Goal: Task Accomplishment & Management: Use online tool/utility

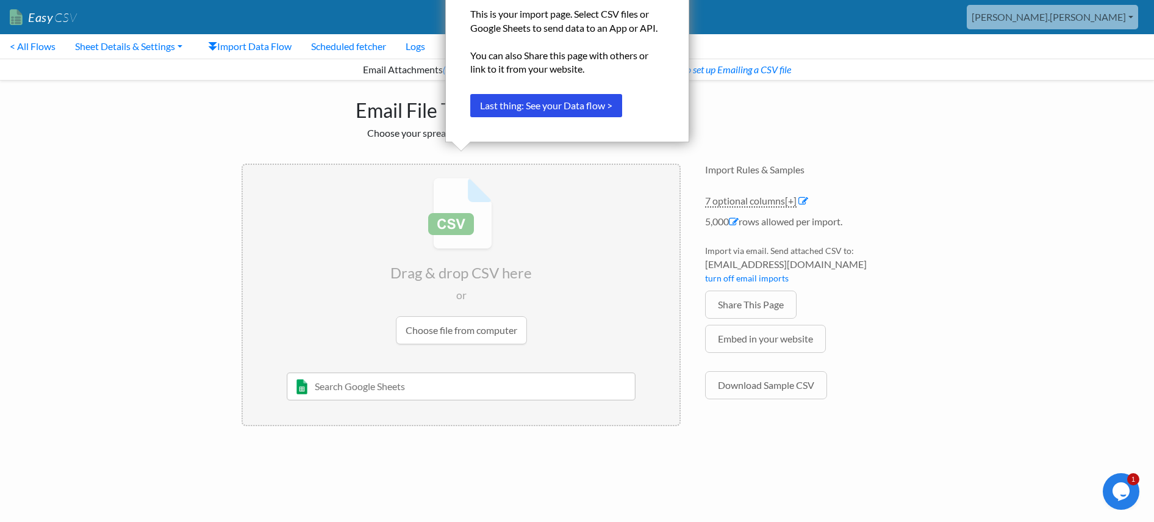
click at [198, 162] on body "Easy CSV marcus.carey Prophethomes All Flows All CSV Generators Business & Plan…" at bounding box center [577, 219] width 1154 height 438
click at [182, 142] on body "Easy CSV marcus.carey Prophethomes All Flows All CSV Generators Business & Plan…" at bounding box center [577, 219] width 1154 height 438
click at [110, 355] on body "Easy CSV marcus.carey Prophethomes All Flows All CSV Generators Business & Plan…" at bounding box center [577, 219] width 1154 height 438
click at [533, 110] on button "Last thing: See your Data flow >" at bounding box center [546, 105] width 152 height 23
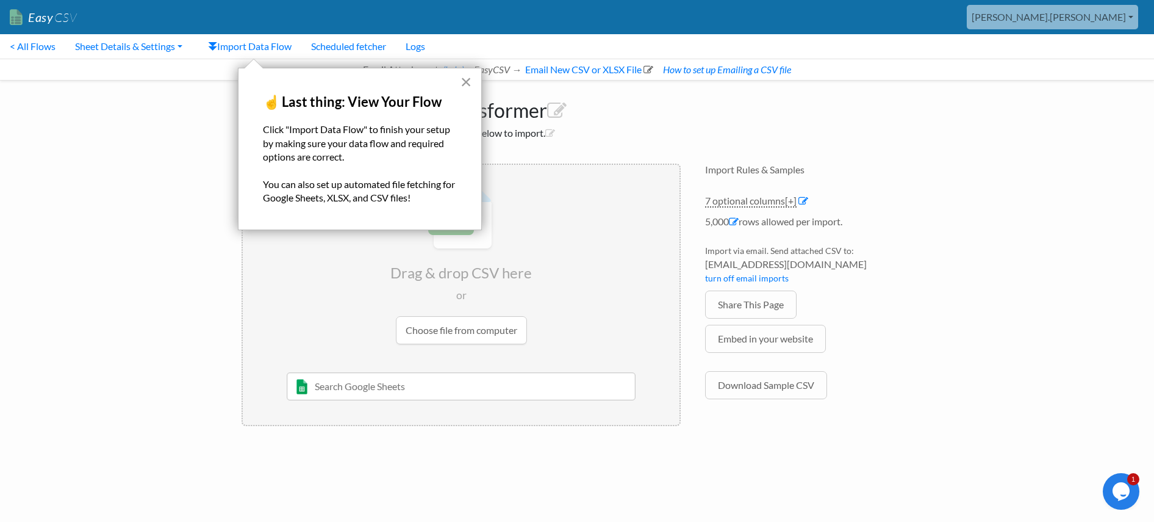
click at [465, 85] on button "×" at bounding box center [467, 82] width 12 height 20
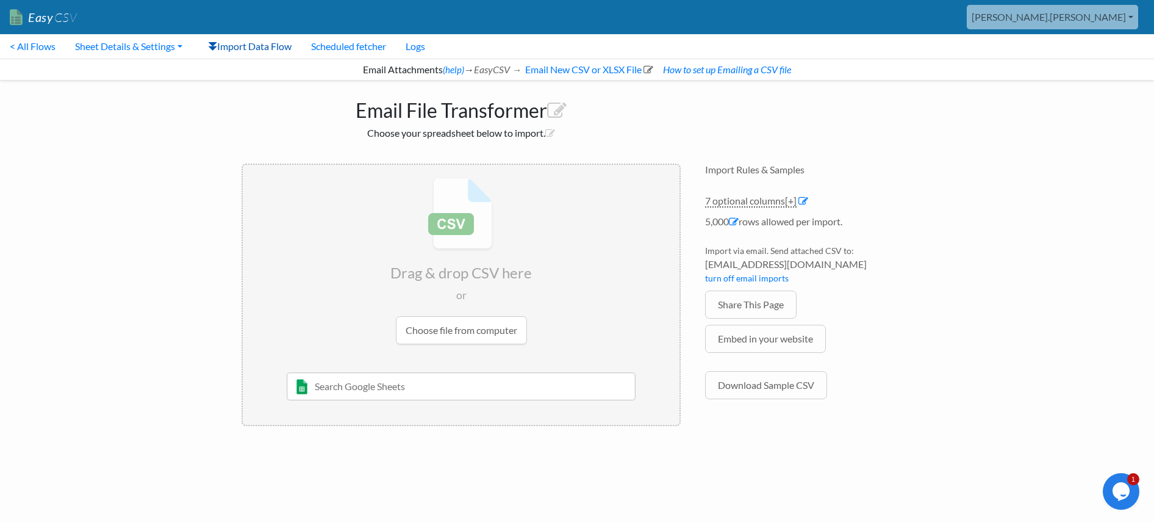
click at [254, 56] on link "Import Data Flow" at bounding box center [249, 46] width 103 height 24
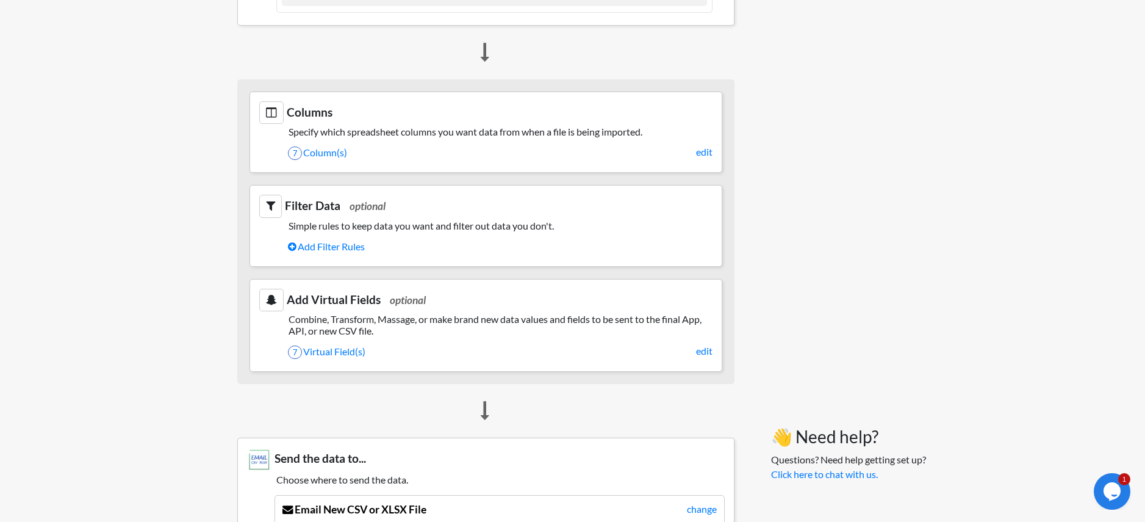
scroll to position [480, 0]
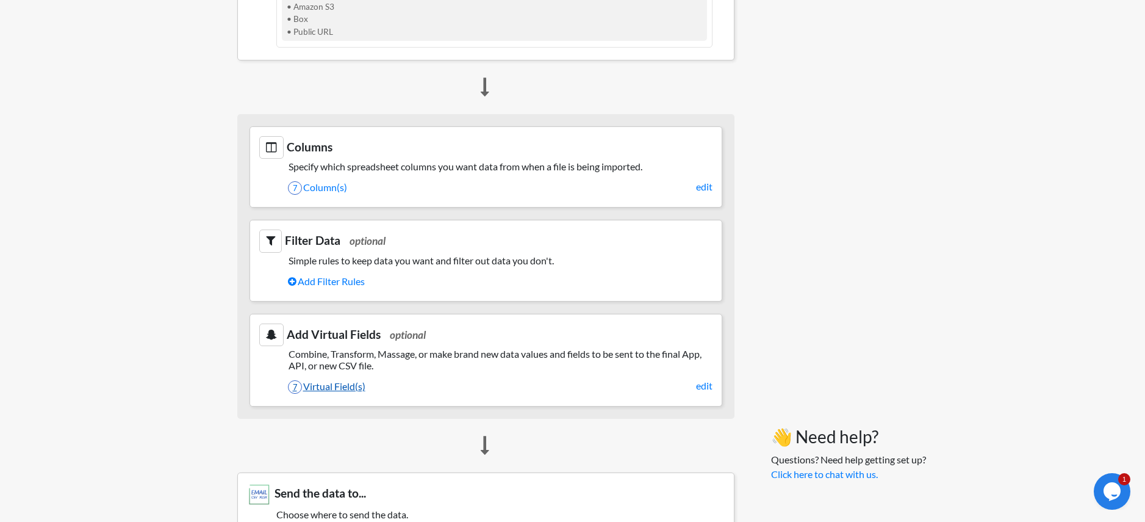
click at [333, 384] on link "7 Virtual Field(s)" at bounding box center [500, 386] width 425 height 21
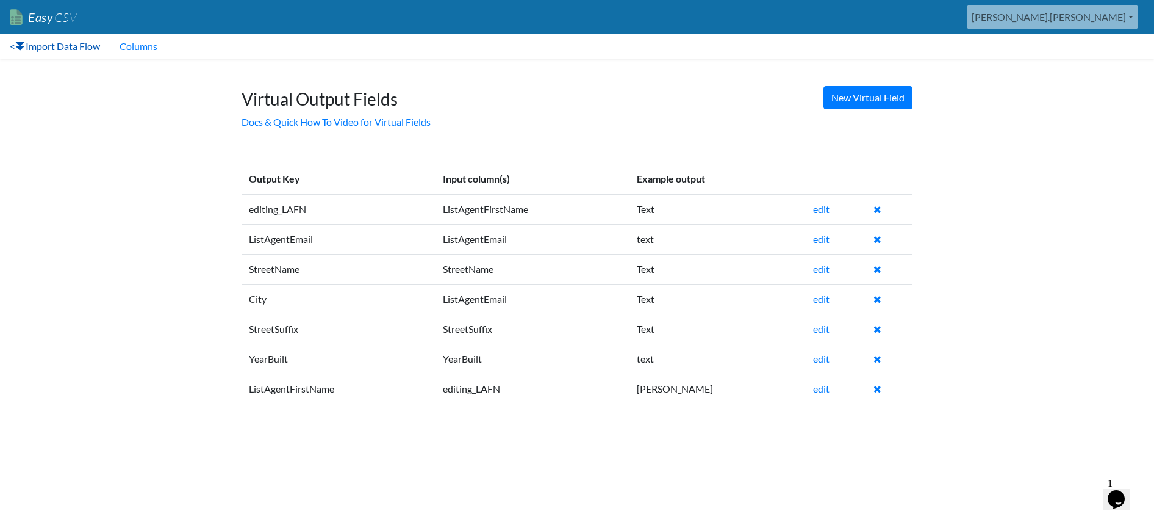
click at [43, 51] on link "< Import Data Flow" at bounding box center [55, 46] width 110 height 24
click at [52, 45] on link "< Import Data Flow" at bounding box center [55, 46] width 110 height 24
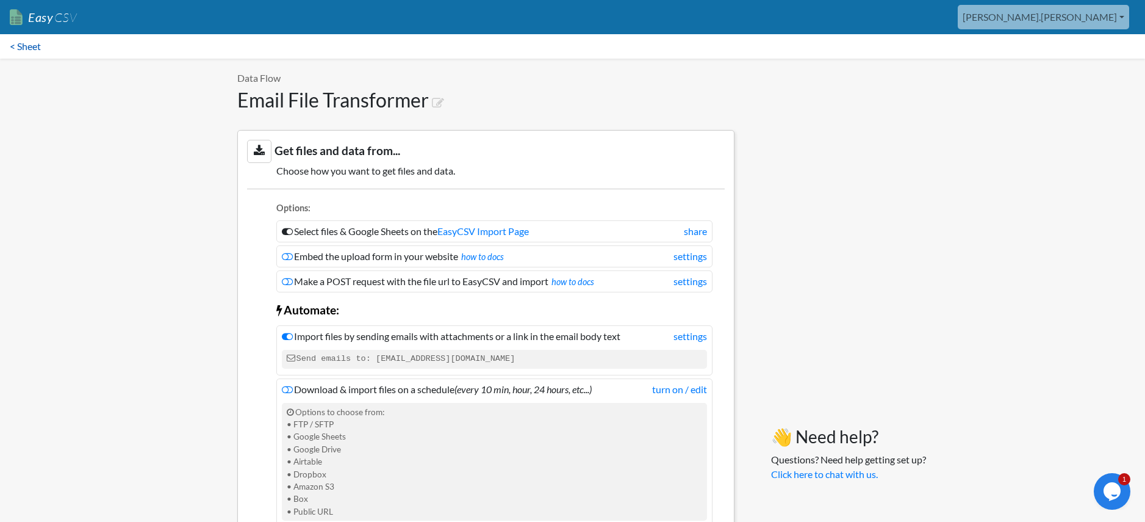
click at [17, 47] on link "< Sheet" at bounding box center [25, 46] width 51 height 24
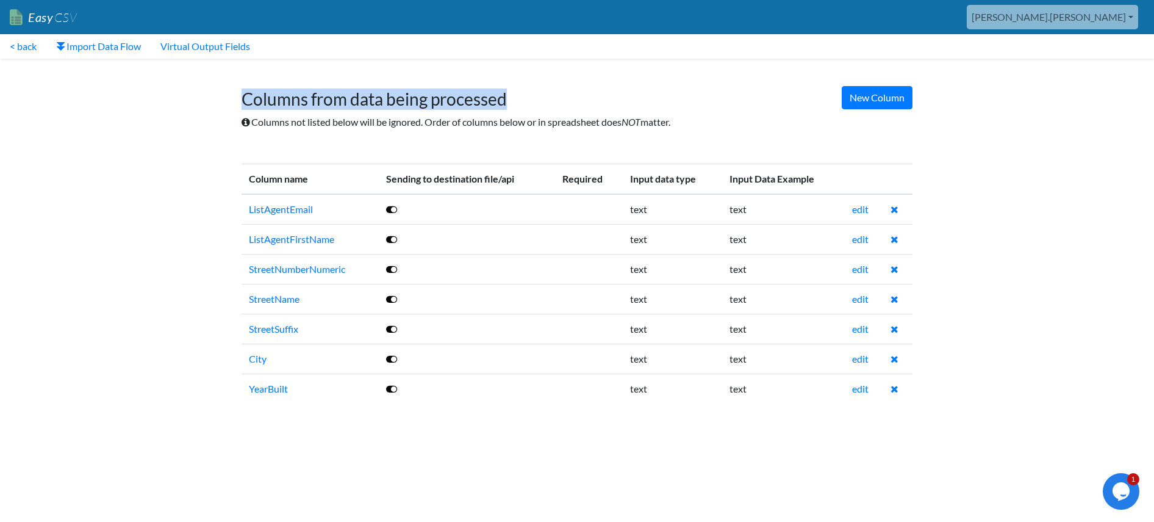
drag, startPoint x: 244, startPoint y: 101, endPoint x: 503, endPoint y: 90, distance: 258.9
click at [503, 90] on h1 "Columns from data being processed" at bounding box center [577, 93] width 671 height 33
click at [497, 92] on h1 "Columns from data being processed" at bounding box center [577, 93] width 671 height 33
drag, startPoint x: 505, startPoint y: 98, endPoint x: 243, endPoint y: 109, distance: 262.6
click at [243, 109] on h1 "Columns from data being processed" at bounding box center [577, 93] width 671 height 33
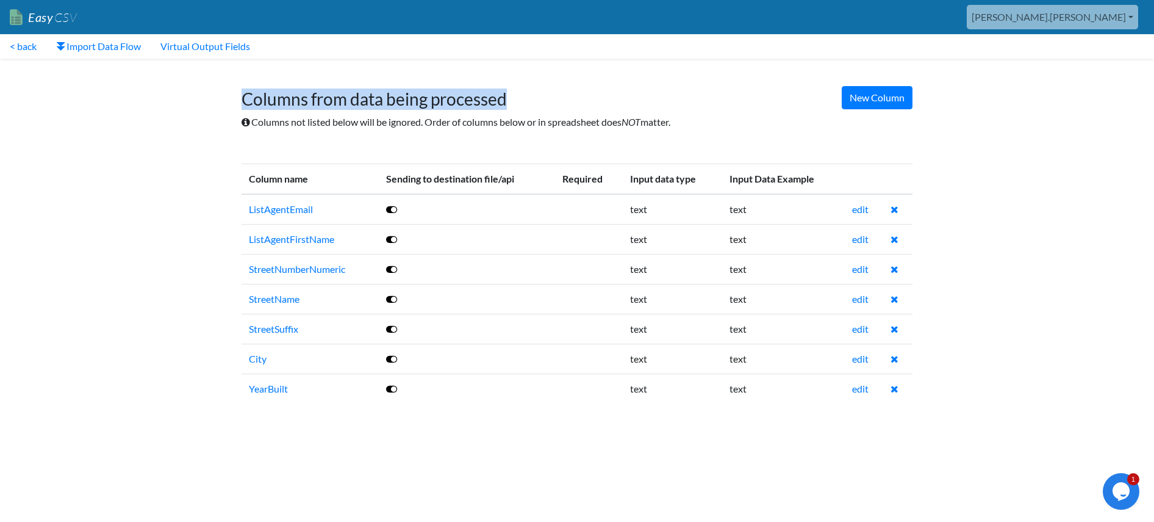
click at [243, 109] on h1 "Columns from data being processed" at bounding box center [577, 93] width 671 height 33
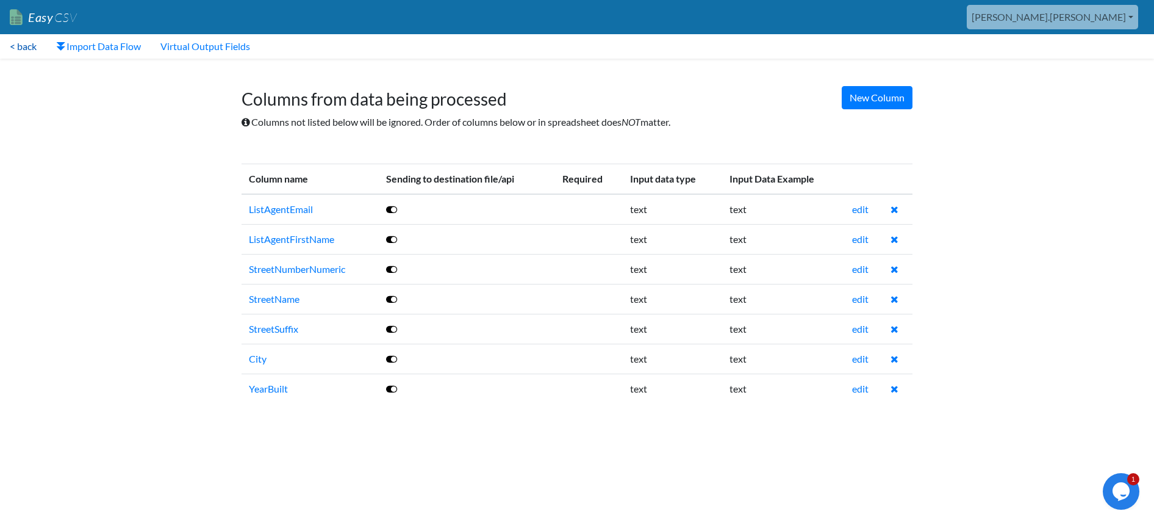
click at [26, 46] on link "< back" at bounding box center [23, 46] width 46 height 24
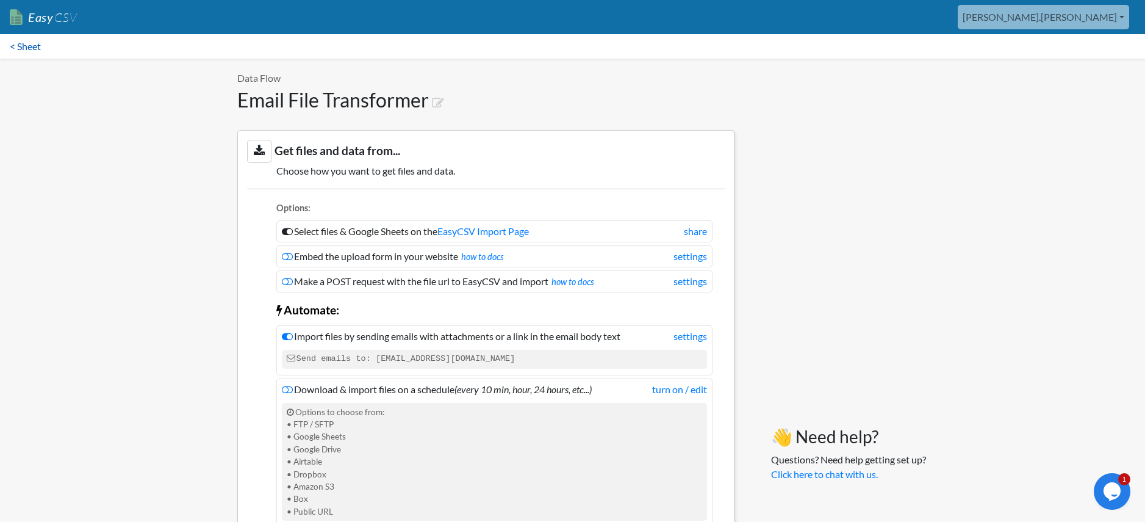
click at [34, 47] on link "< Sheet" at bounding box center [25, 46] width 51 height 24
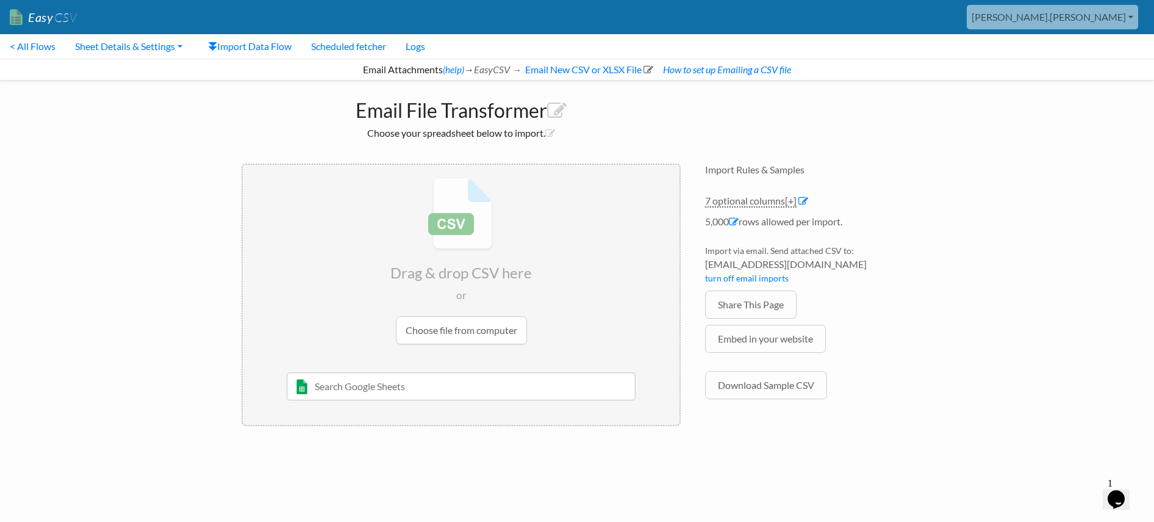
drag, startPoint x: 706, startPoint y: 266, endPoint x: 844, endPoint y: 265, distance: 138.5
click at [844, 265] on span "e415379cbb88@parse.easycsv.io" at bounding box center [808, 264] width 207 height 15
copy span "[EMAIL_ADDRESS][DOMAIN_NAME]"
click at [32, 49] on link "< All Flows" at bounding box center [32, 46] width 65 height 24
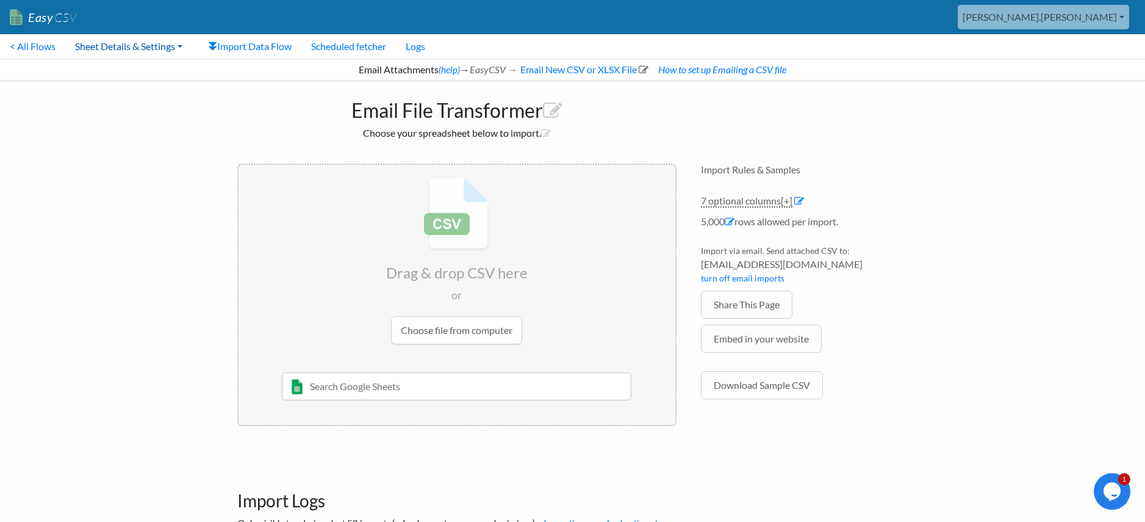
click at [132, 48] on link "Sheet Details & Settings" at bounding box center [128, 46] width 127 height 24
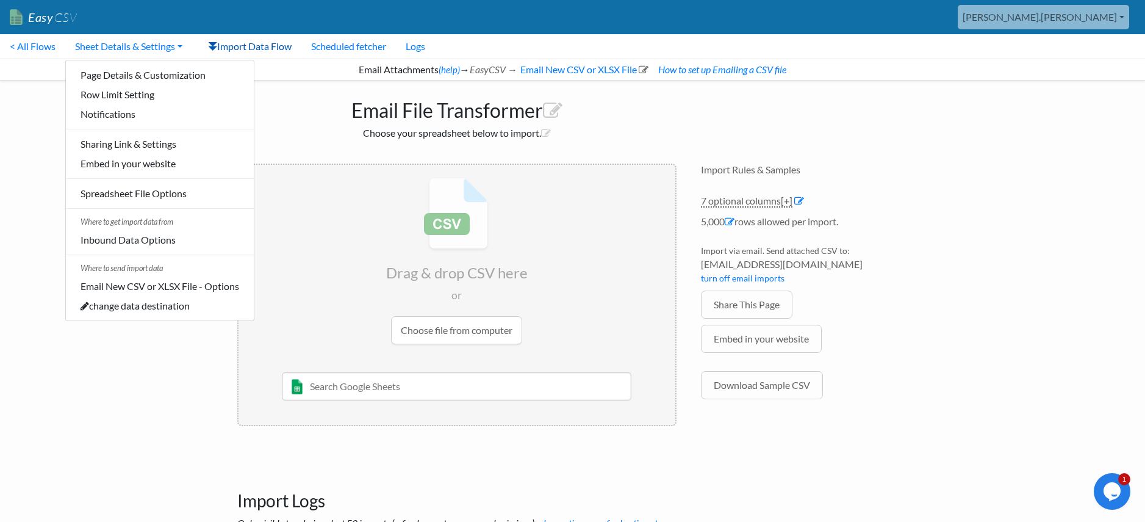
click at [281, 50] on link "Import Data Flow" at bounding box center [249, 46] width 103 height 24
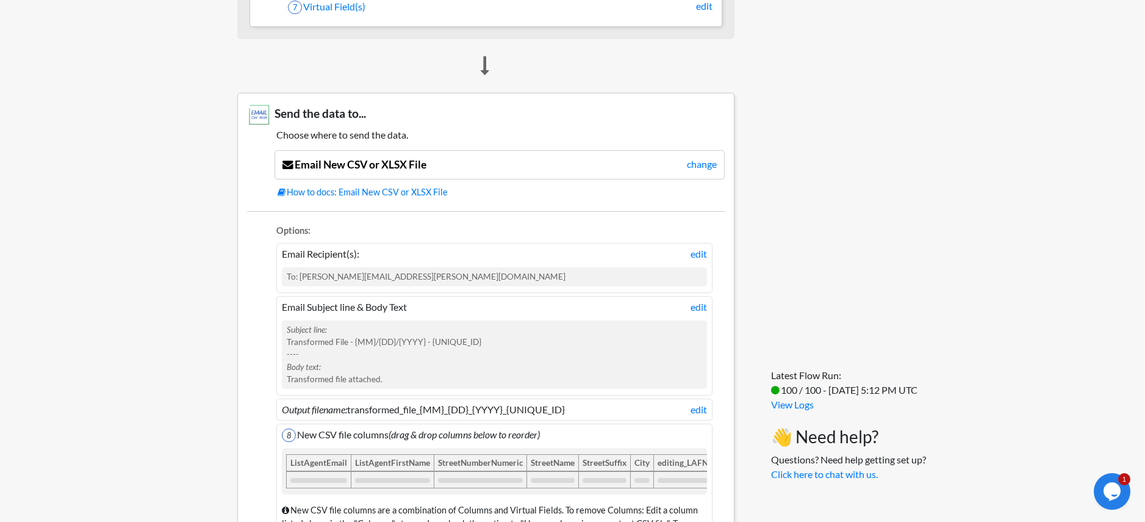
scroll to position [428, 0]
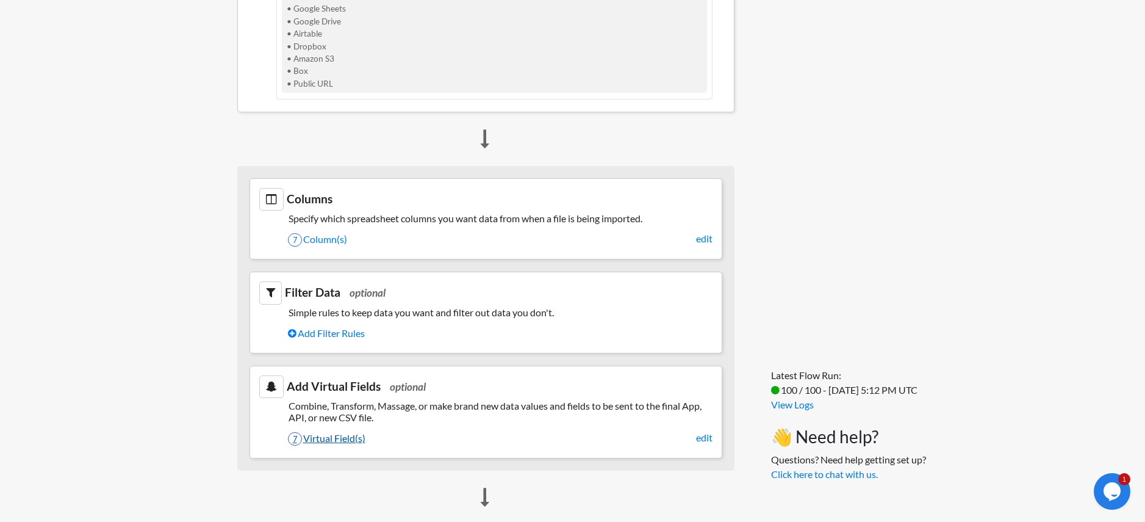
click at [340, 434] on link "7 Virtual Field(s)" at bounding box center [500, 438] width 425 height 21
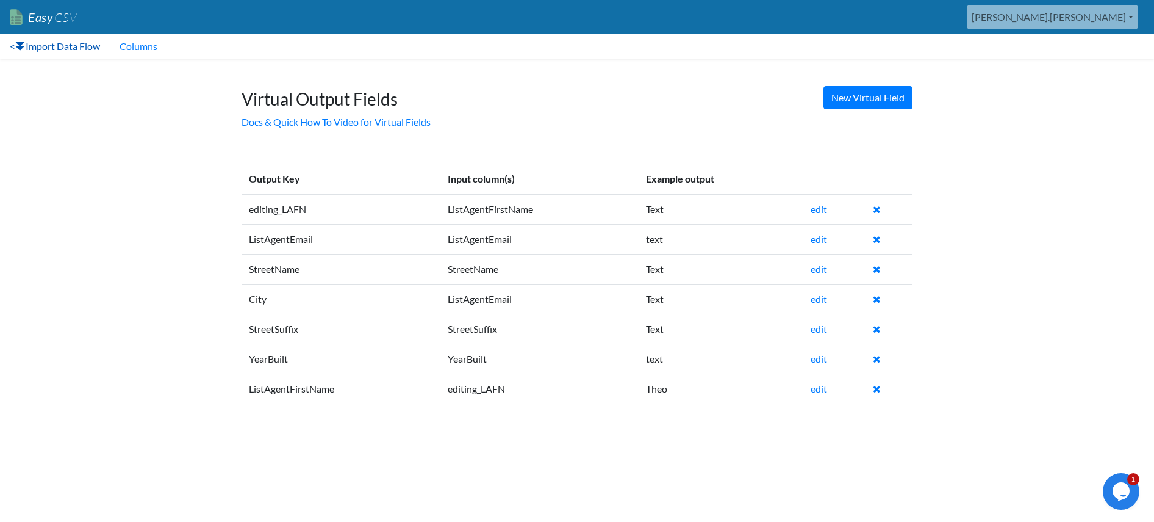
click at [59, 47] on link "< Import Data Flow" at bounding box center [55, 46] width 110 height 24
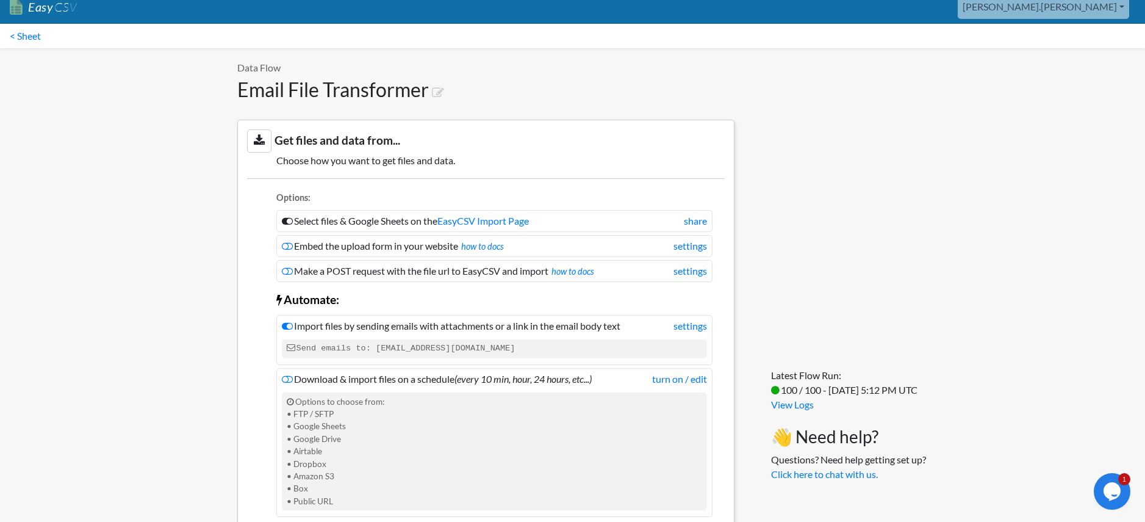
scroll to position [14, 0]
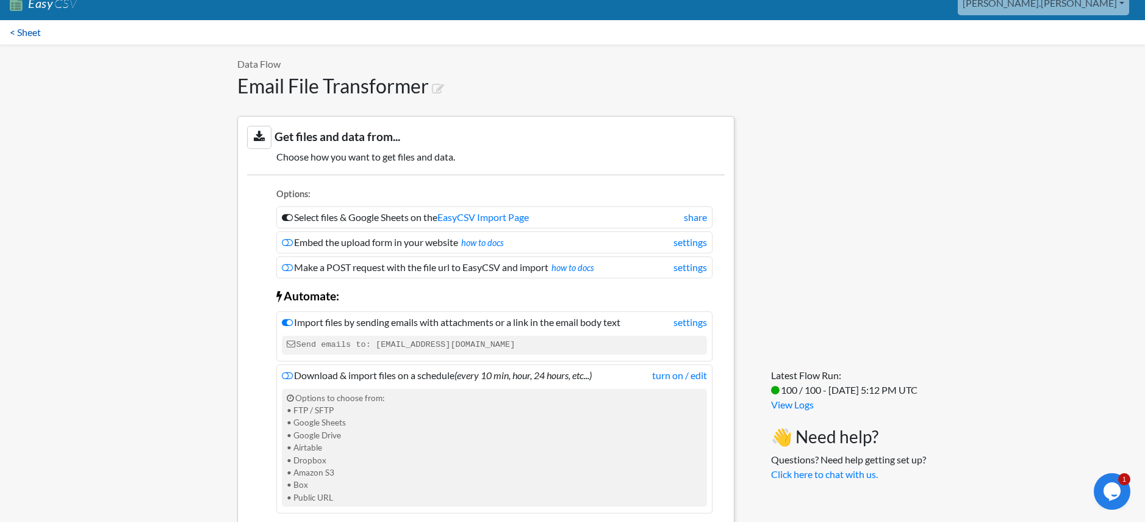
click at [24, 29] on link "< Sheet" at bounding box center [25, 32] width 51 height 24
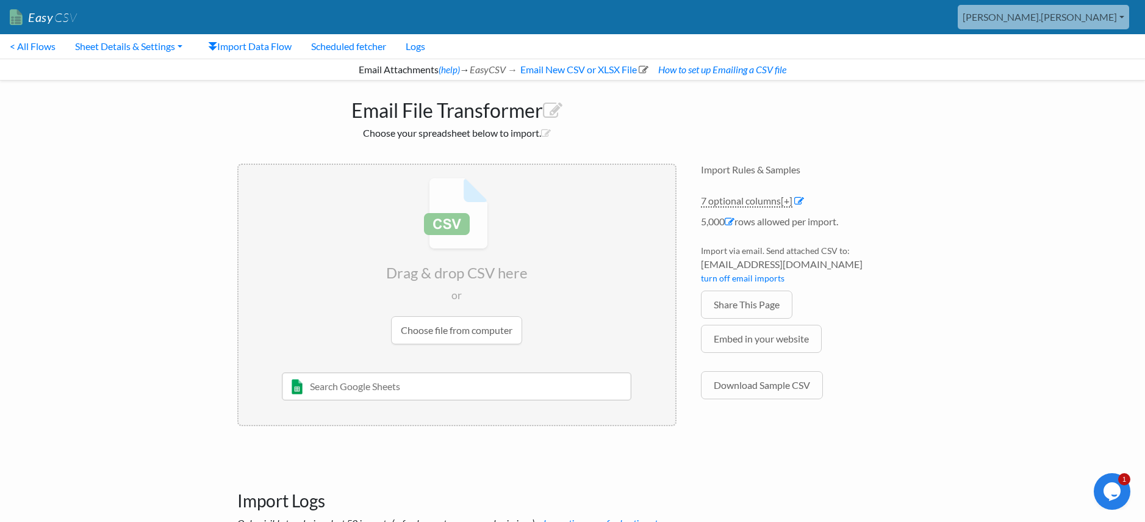
drag, startPoint x: 843, startPoint y: 266, endPoint x: 702, endPoint y: 264, distance: 141.0
click at [702, 264] on span "[EMAIL_ADDRESS][DOMAIN_NAME]" at bounding box center [804, 264] width 207 height 15
copy span "[EMAIL_ADDRESS][DOMAIN_NAME]"
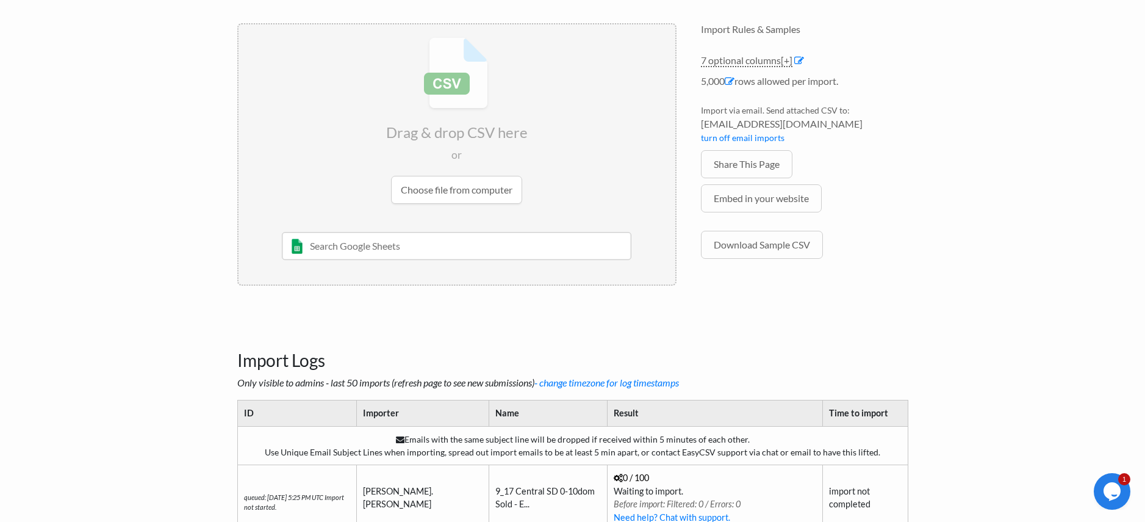
scroll to position [283, 0]
